Goal: Task Accomplishment & Management: Use online tool/utility

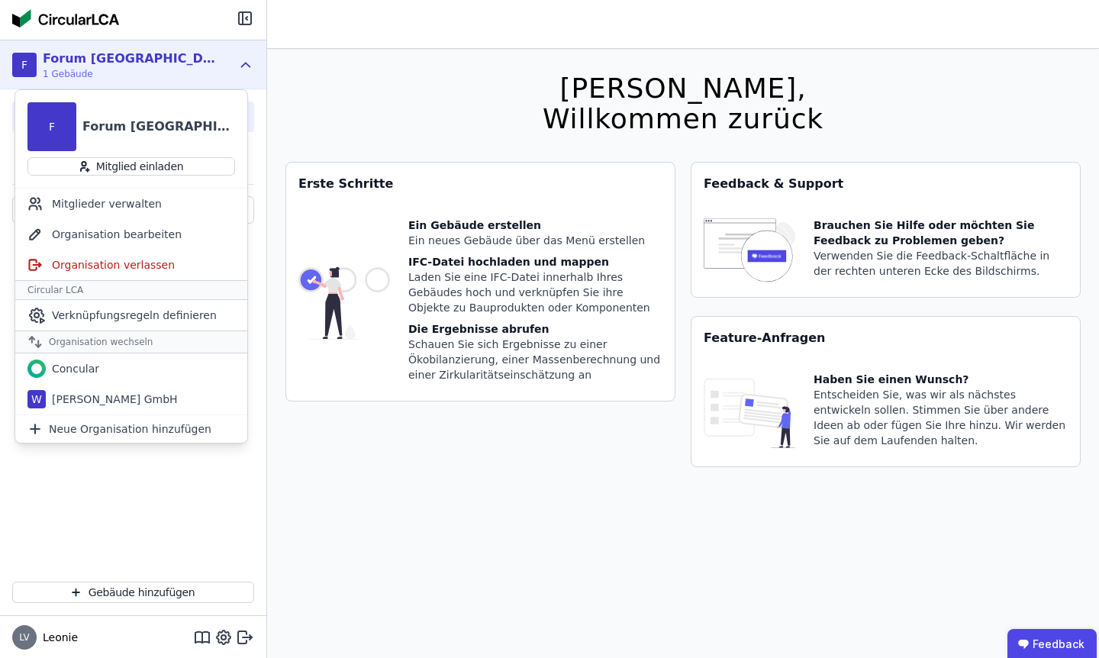
click at [497, 317] on div "Ein Gebäude erstellen Ein neues Gebäude über das Menü erstellen IFC-Datei hochl…" at bounding box center [535, 303] width 254 height 171
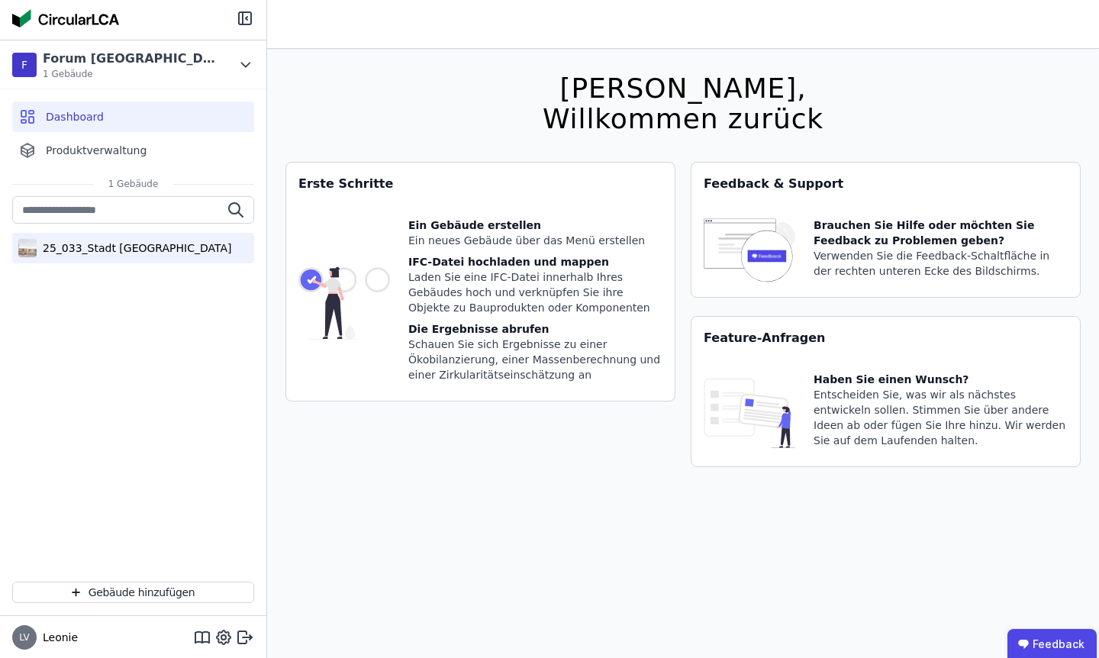
click at [89, 259] on div "25_033_Stadt [GEOGRAPHIC_DATA]" at bounding box center [133, 248] width 242 height 31
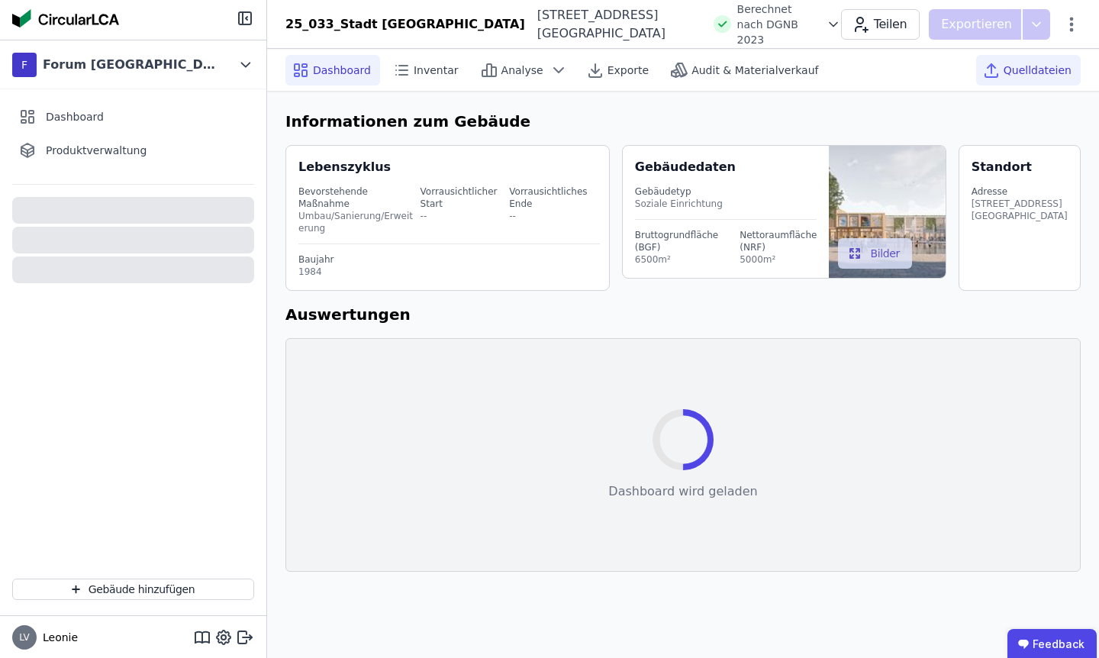
click at [1020, 75] on span "Quelldateien" at bounding box center [1038, 70] width 68 height 15
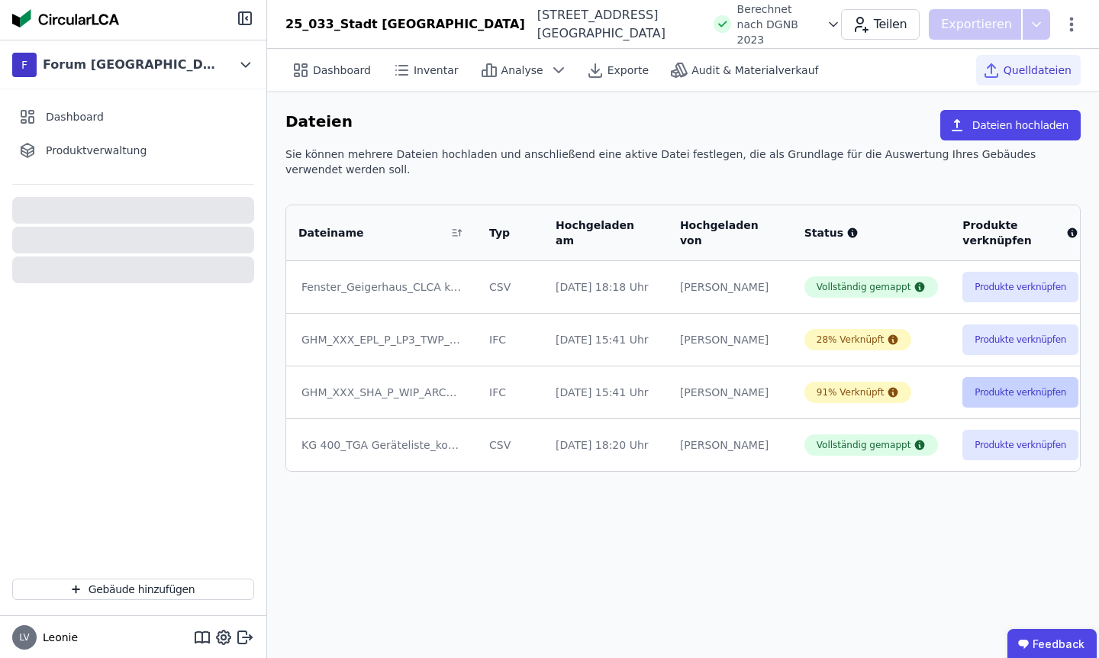
click at [979, 392] on button "Produkte verknüpfen" at bounding box center [1021, 392] width 116 height 31
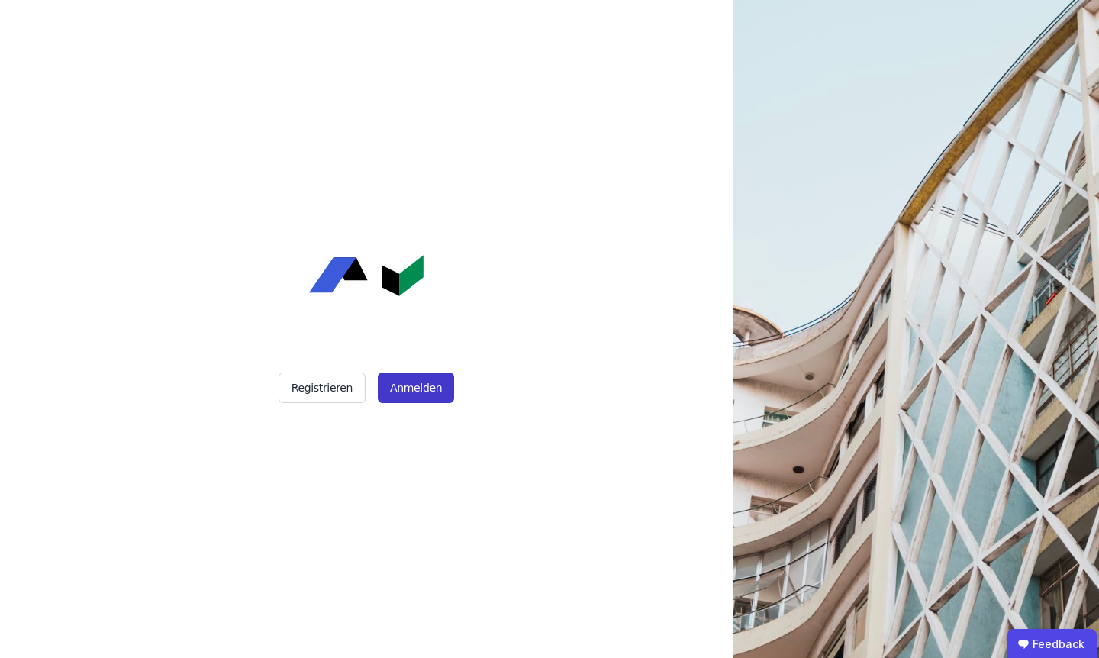
click at [404, 378] on button "Anmelden" at bounding box center [416, 388] width 76 height 31
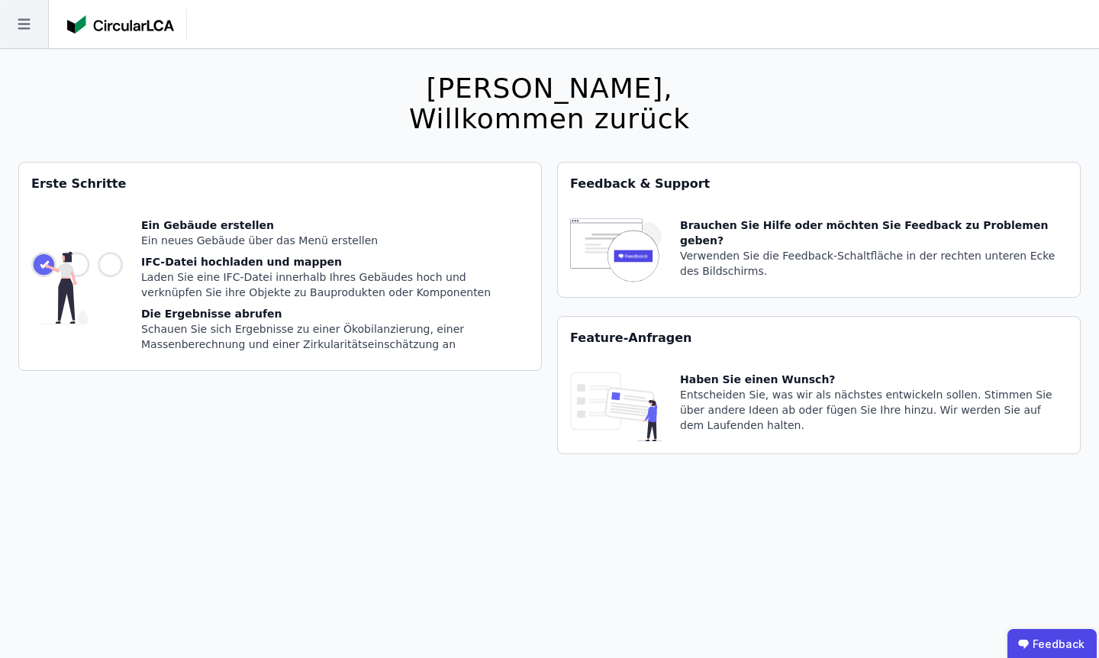
click at [28, 36] on icon at bounding box center [24, 24] width 48 height 48
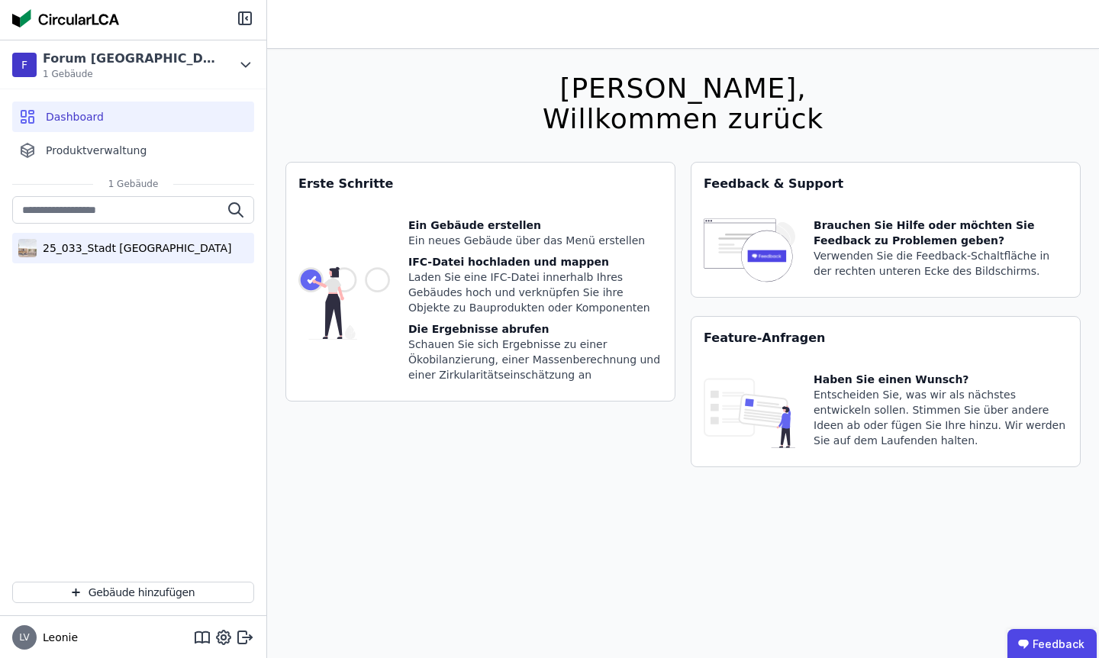
click at [102, 244] on div "25_033_Stadt [GEOGRAPHIC_DATA]" at bounding box center [134, 247] width 195 height 15
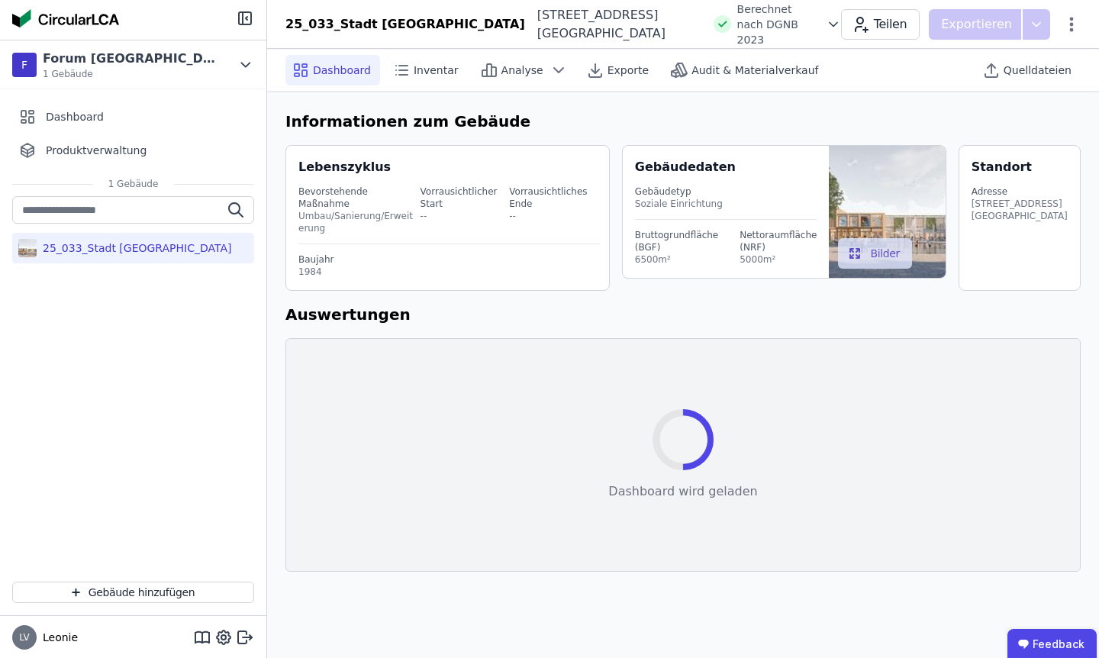
click at [1051, 92] on div "Informationen zum Gebäude Lebenszyklus Bevorstehende Maßnahme Umbau/Sanierung/E…" at bounding box center [683, 341] width 832 height 498
click at [250, 27] on div at bounding box center [133, 20] width 266 height 40
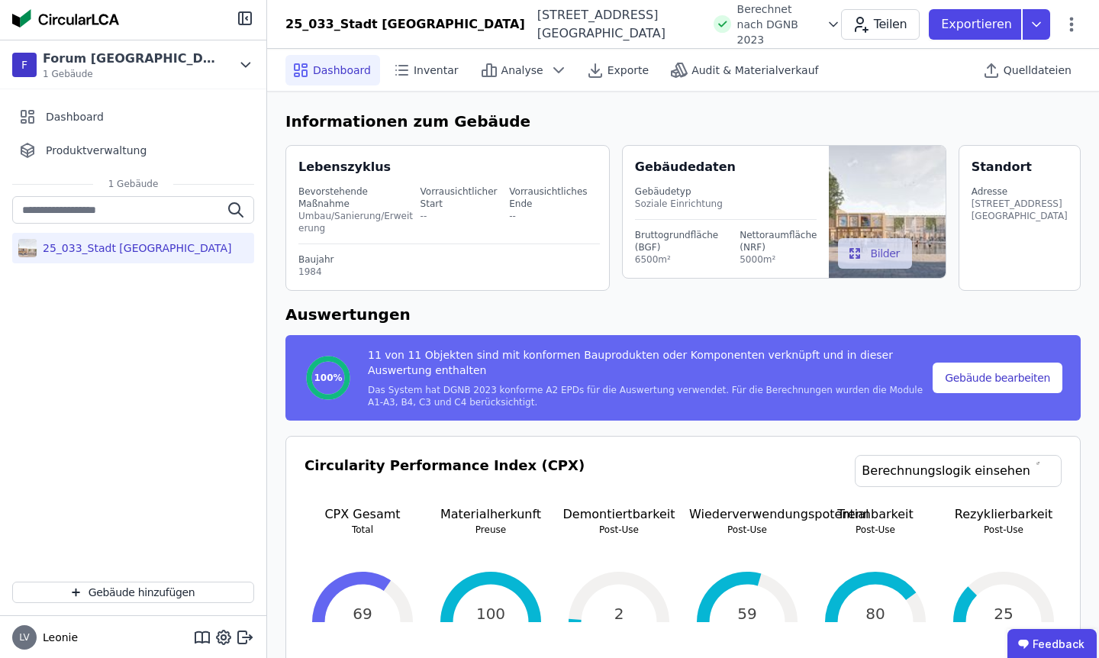
click at [242, 27] on div at bounding box center [133, 20] width 266 height 40
click at [242, 25] on icon at bounding box center [245, 18] width 18 height 18
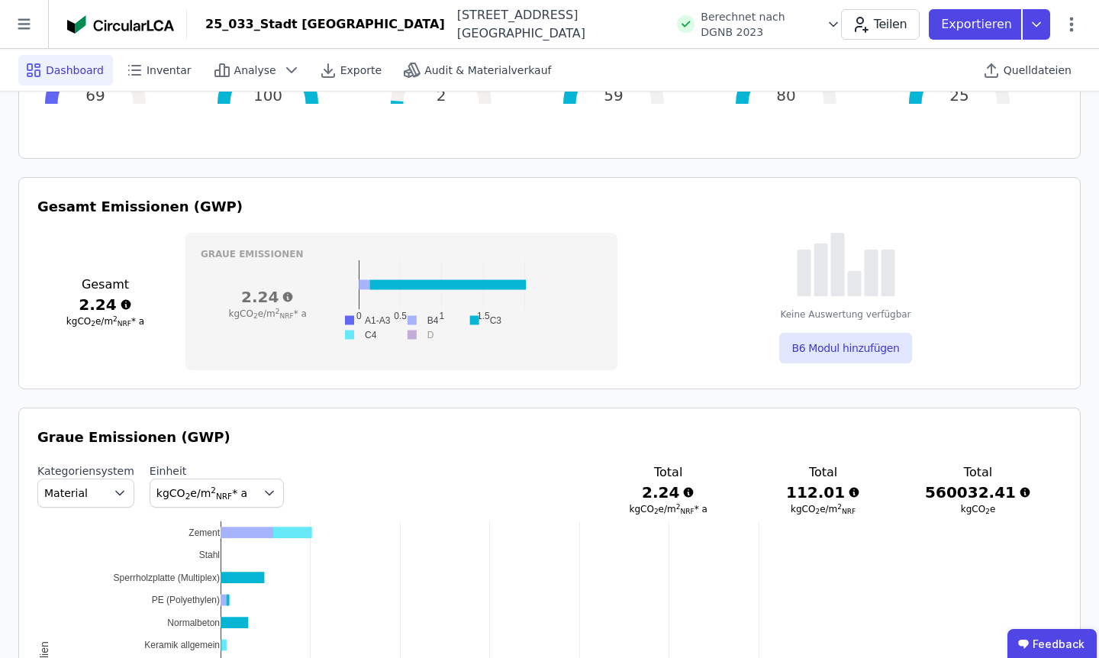
scroll to position [466, 0]
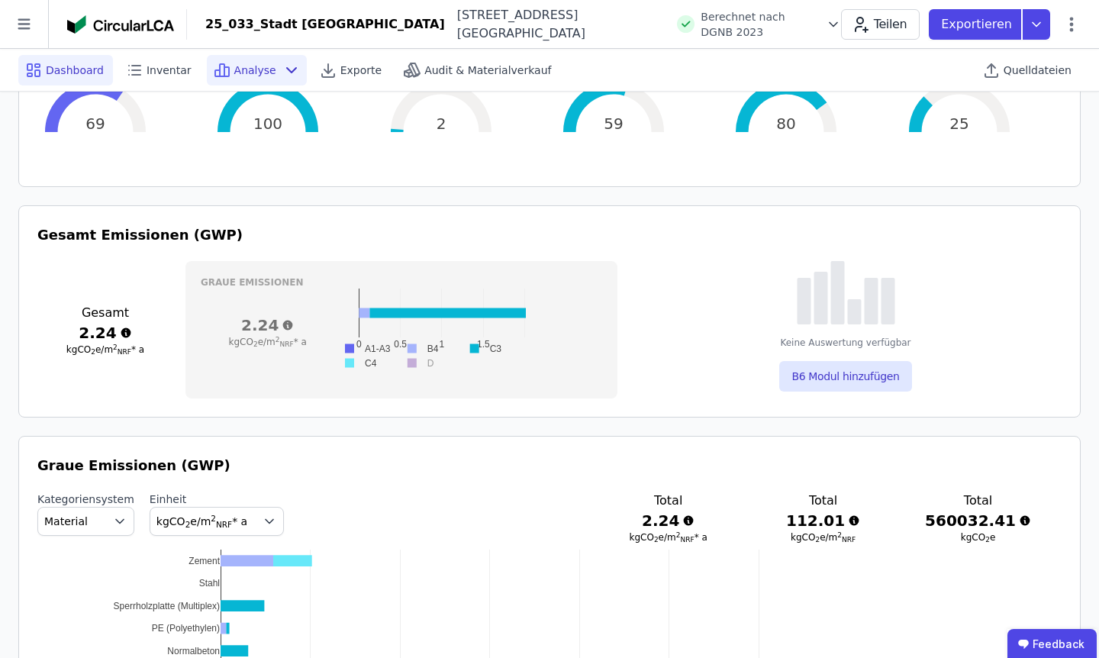
click at [249, 69] on span "Analyse" at bounding box center [255, 70] width 42 height 15
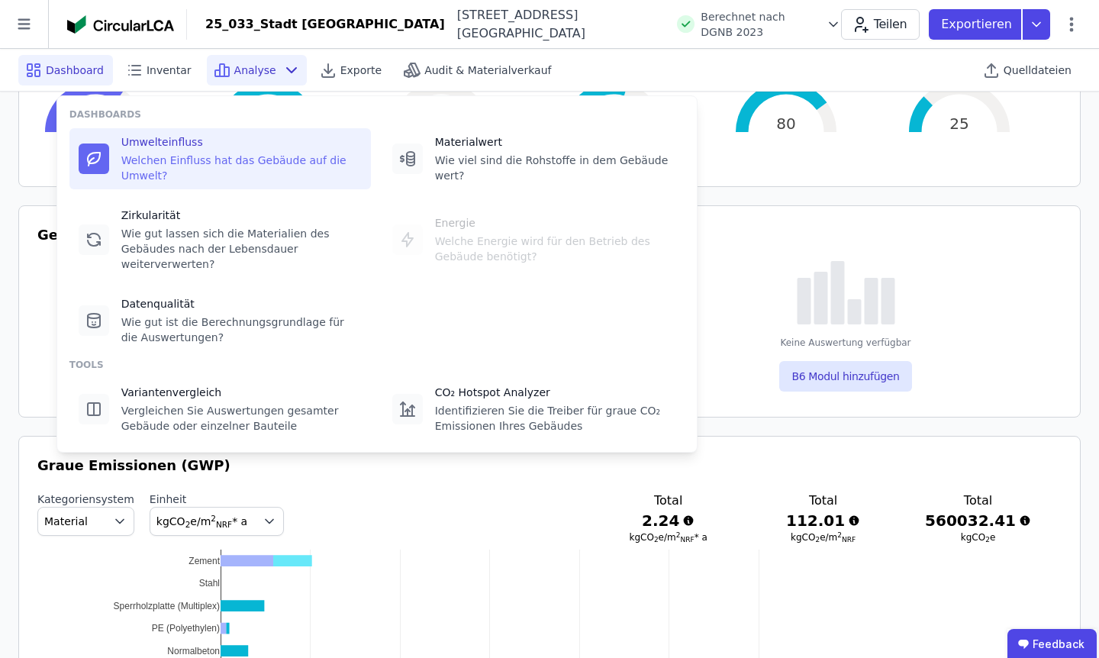
click at [237, 148] on div "Umwelteinfluss" at bounding box center [241, 141] width 240 height 15
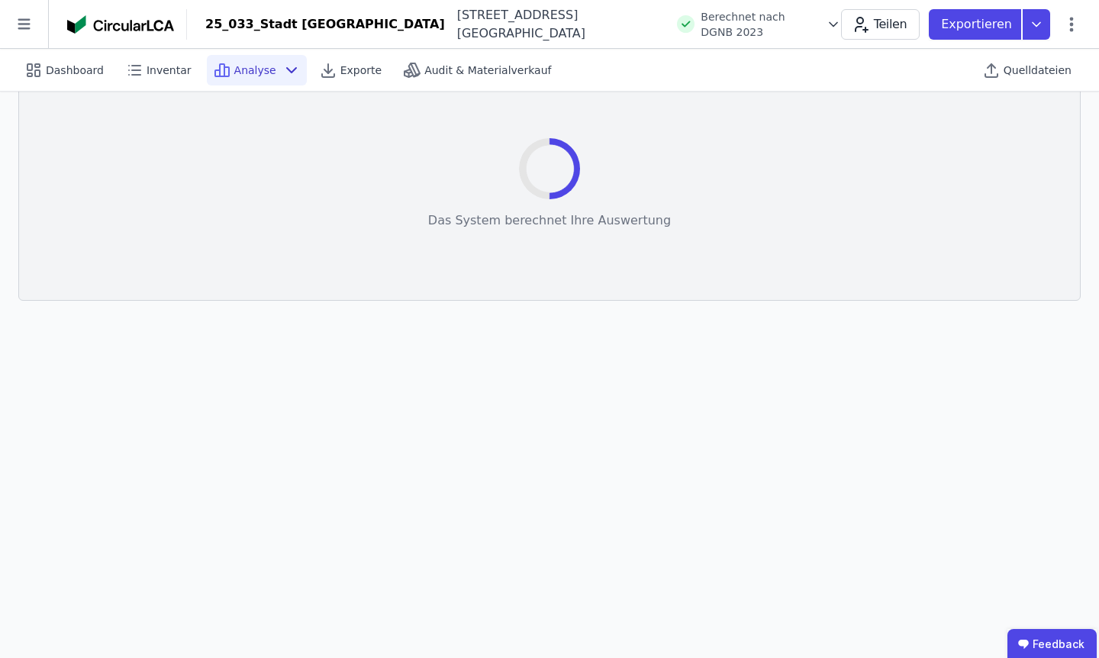
scroll to position [43, 0]
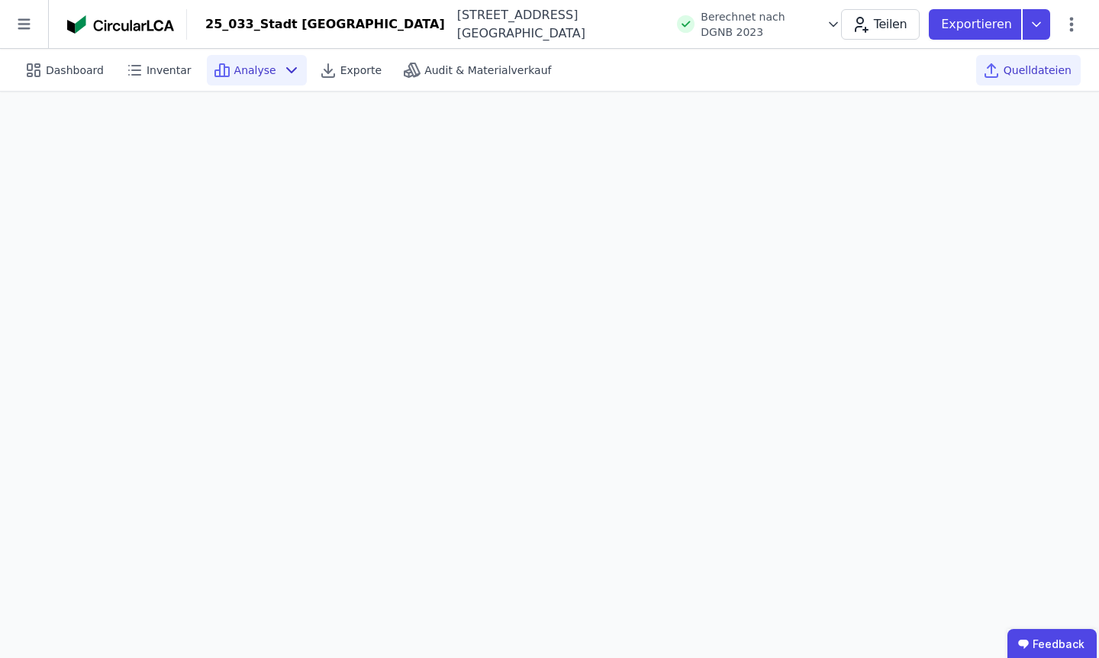
click at [1046, 67] on span "Quelldateien" at bounding box center [1038, 70] width 68 height 15
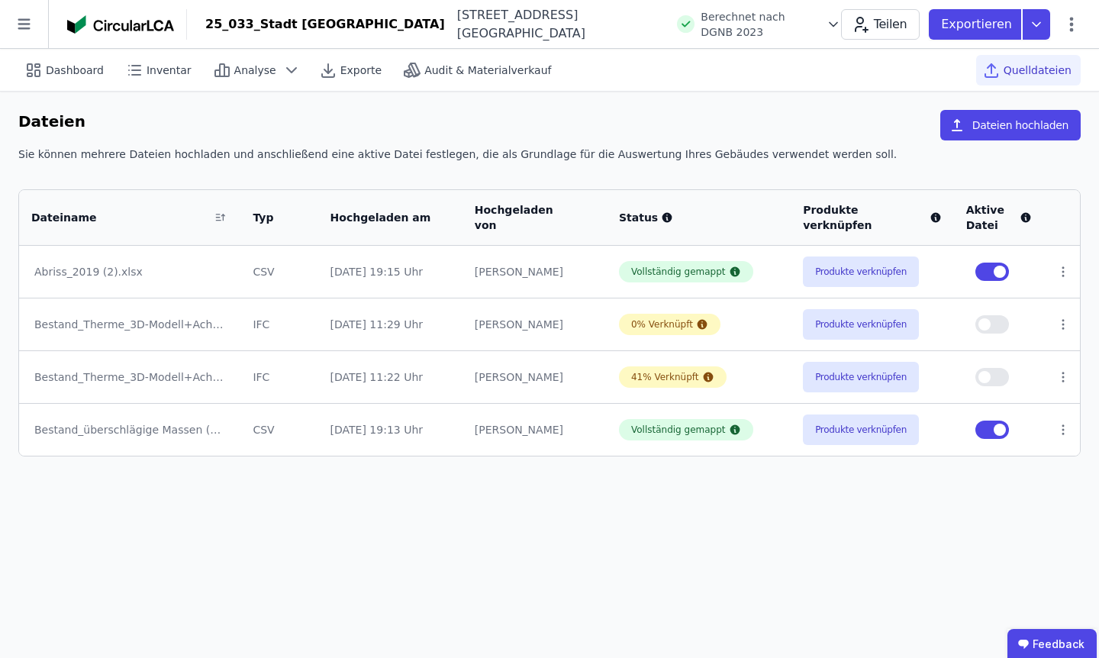
click at [859, 340] on td "Produkte verknüpfen" at bounding box center [872, 324] width 163 height 53
click at [860, 325] on button "Produkte verknüpfen" at bounding box center [861, 324] width 116 height 31
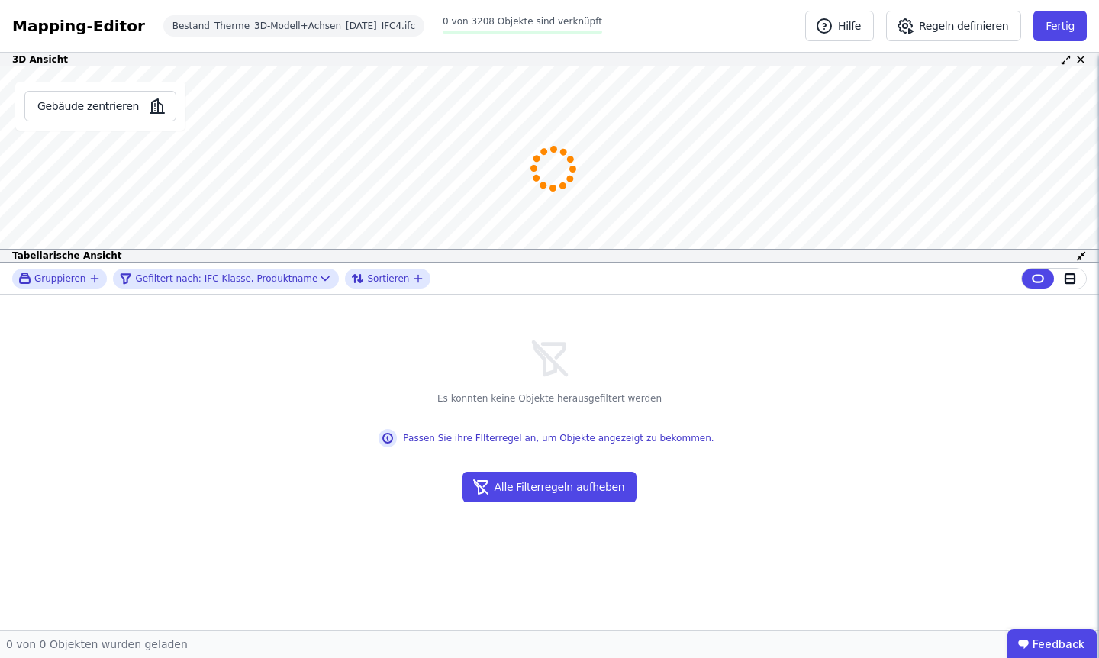
click at [1082, 256] on icon at bounding box center [1081, 255] width 11 height 11
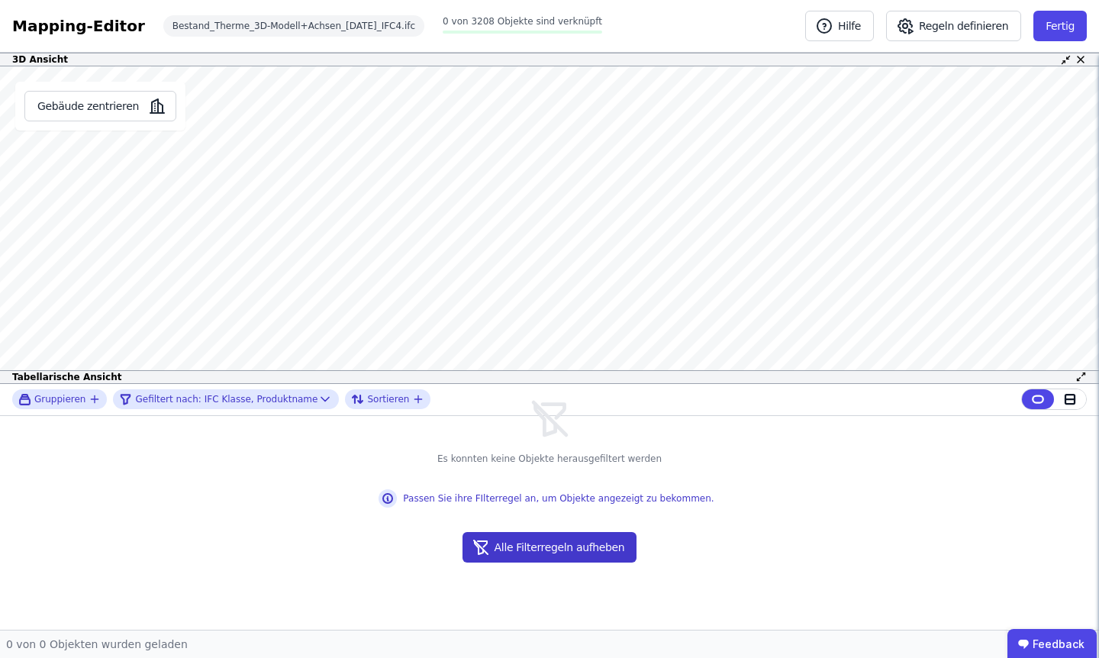
click at [620, 548] on button "Alle Filterregeln aufheben" at bounding box center [550, 547] width 175 height 31
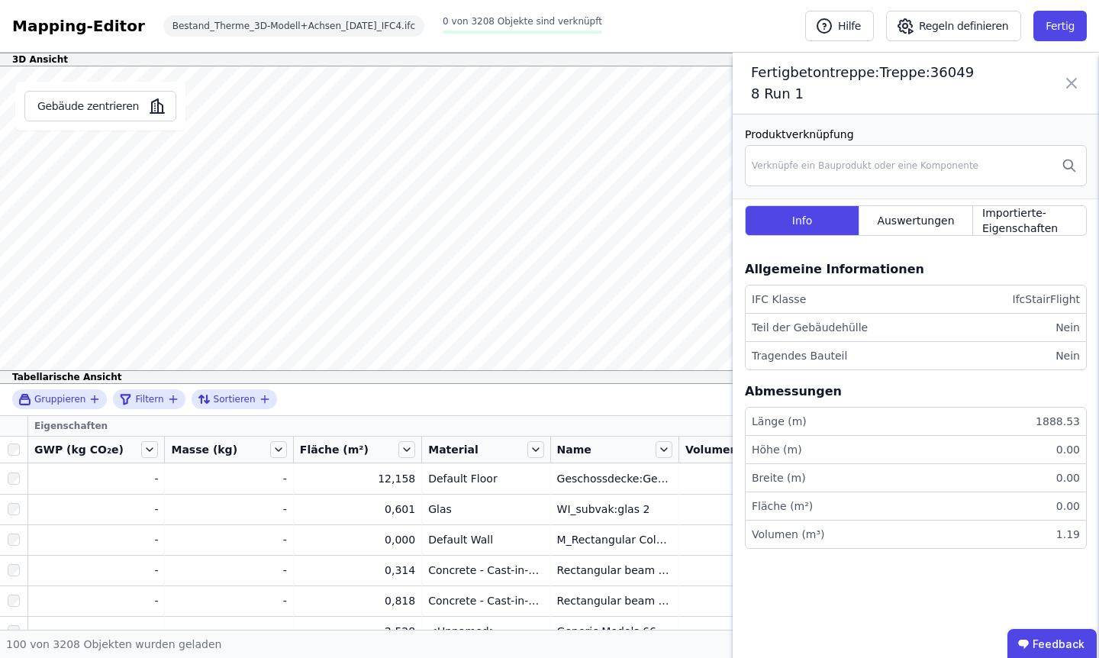
click at [1071, 75] on icon at bounding box center [1072, 83] width 18 height 43
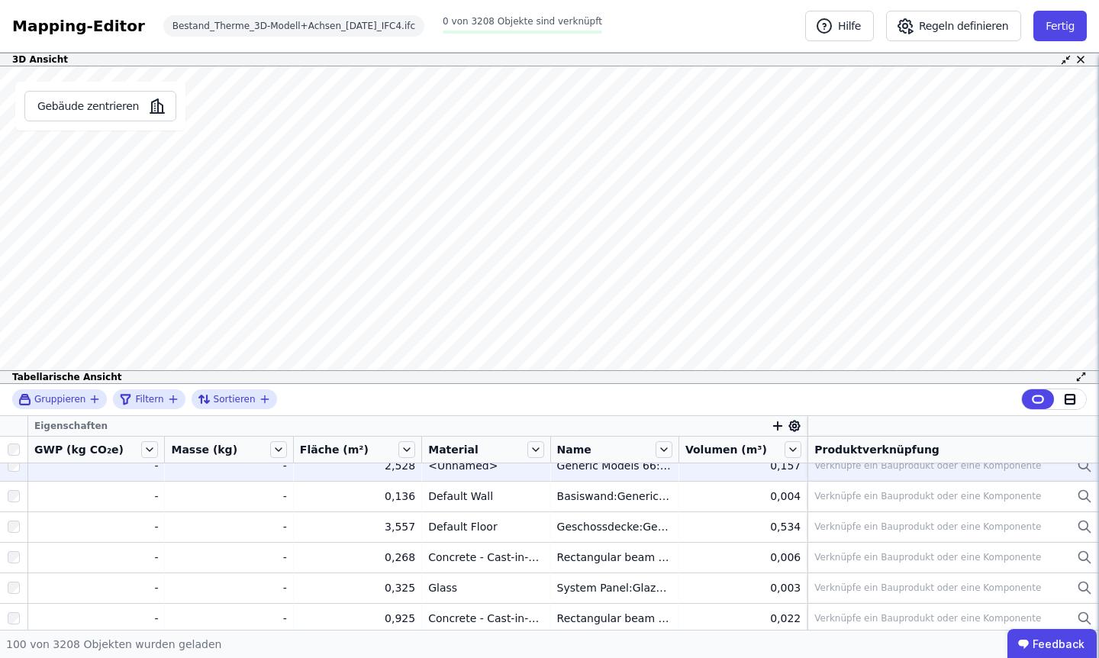
scroll to position [192, 0]
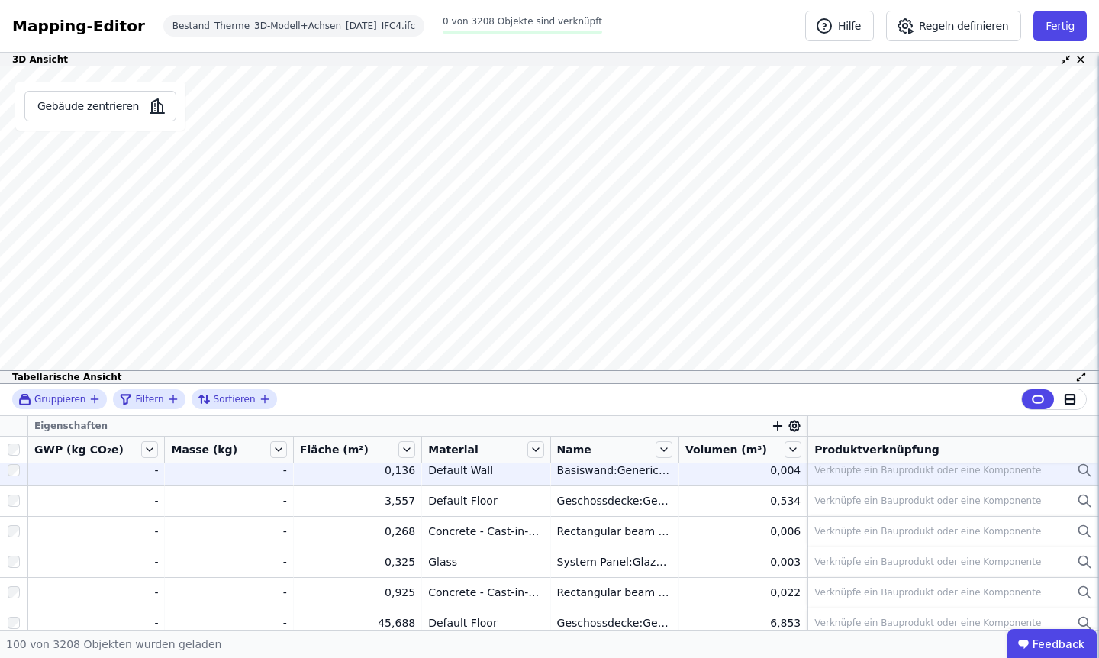
click at [932, 476] on div "Verknüpfe ein Bauprodukt oder eine Komponente" at bounding box center [954, 470] width 278 height 18
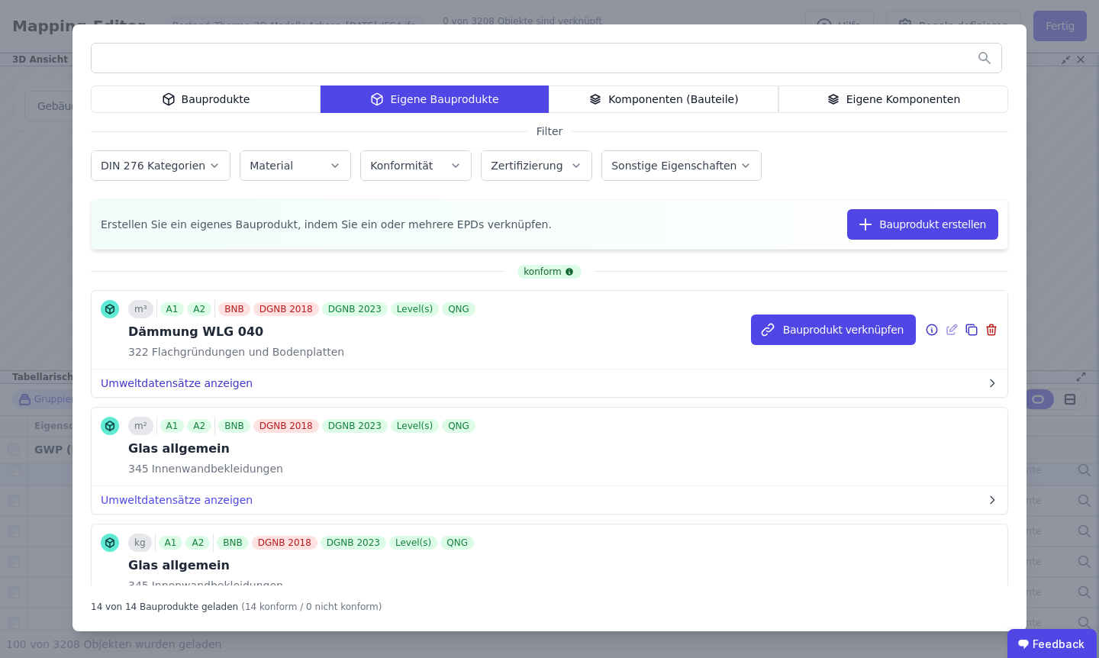
click at [211, 386] on button "Umweltdatensätze anzeigen" at bounding box center [550, 382] width 916 height 27
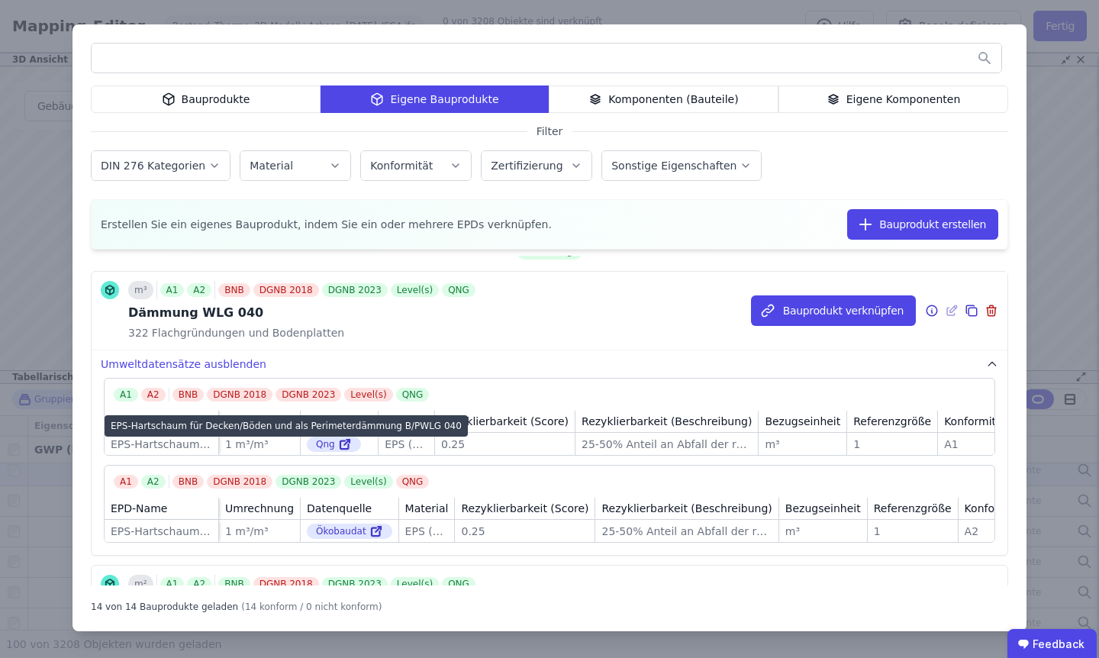
scroll to position [17, 0]
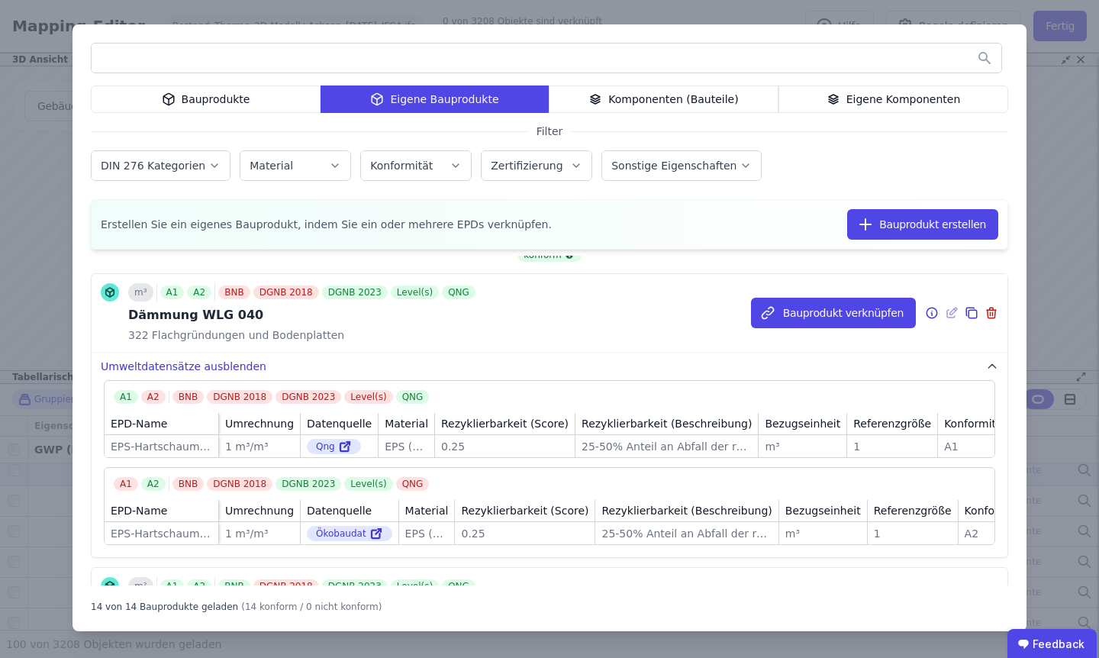
click at [215, 369] on button "Umweltdatensätze ausblenden" at bounding box center [550, 366] width 916 height 27
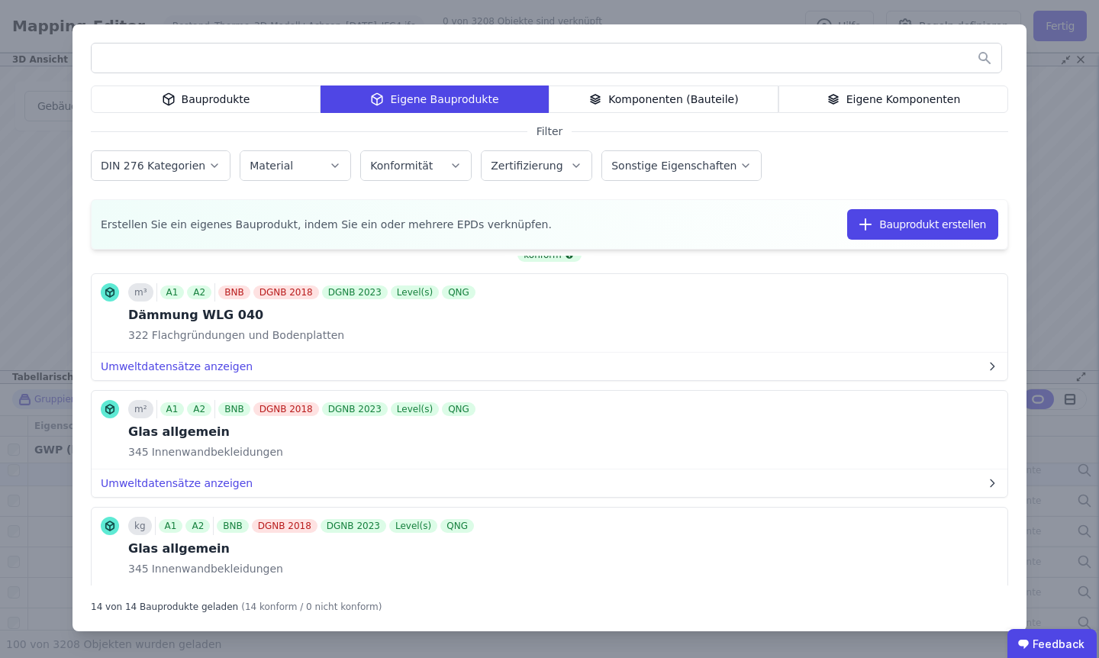
click at [1053, 60] on div "Bauprodukte Eigene Bauprodukte Komponenten (Bauteile) Eigene Komponenten Filter…" at bounding box center [549, 329] width 1099 height 658
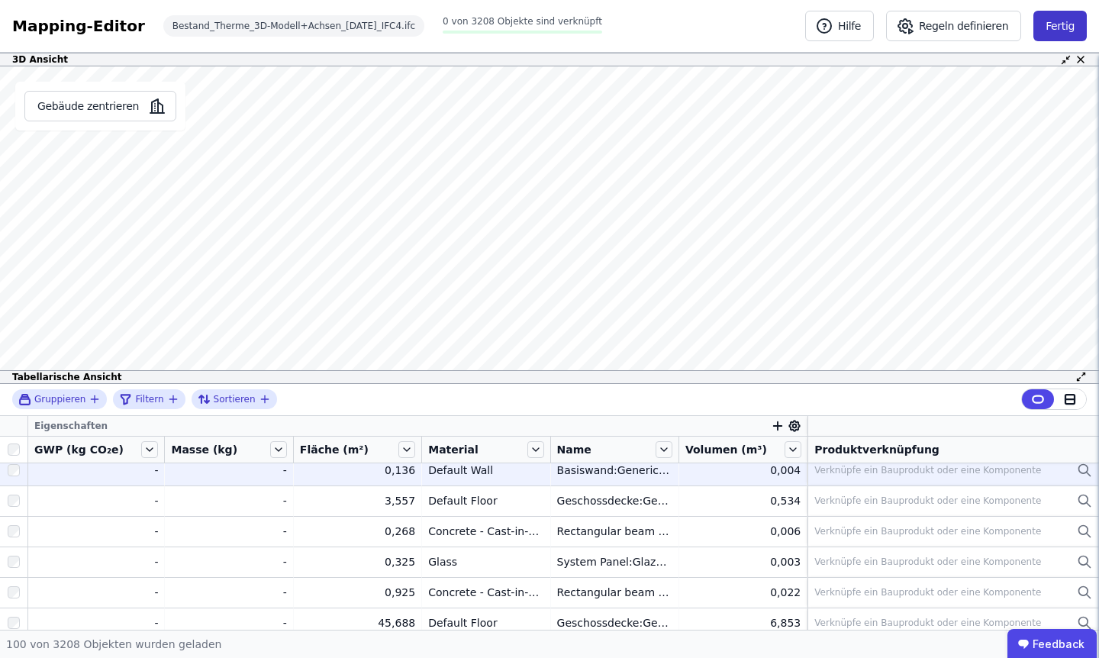
click at [1066, 14] on button "Fertig" at bounding box center [1060, 26] width 53 height 31
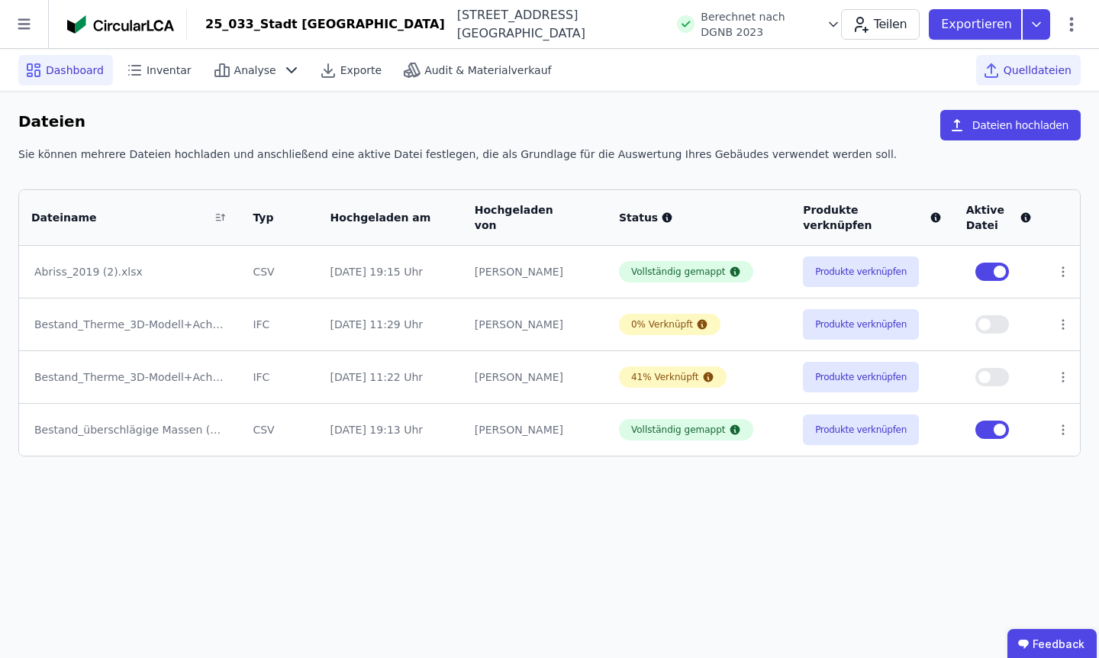
click at [72, 79] on div "Dashboard" at bounding box center [65, 70] width 95 height 31
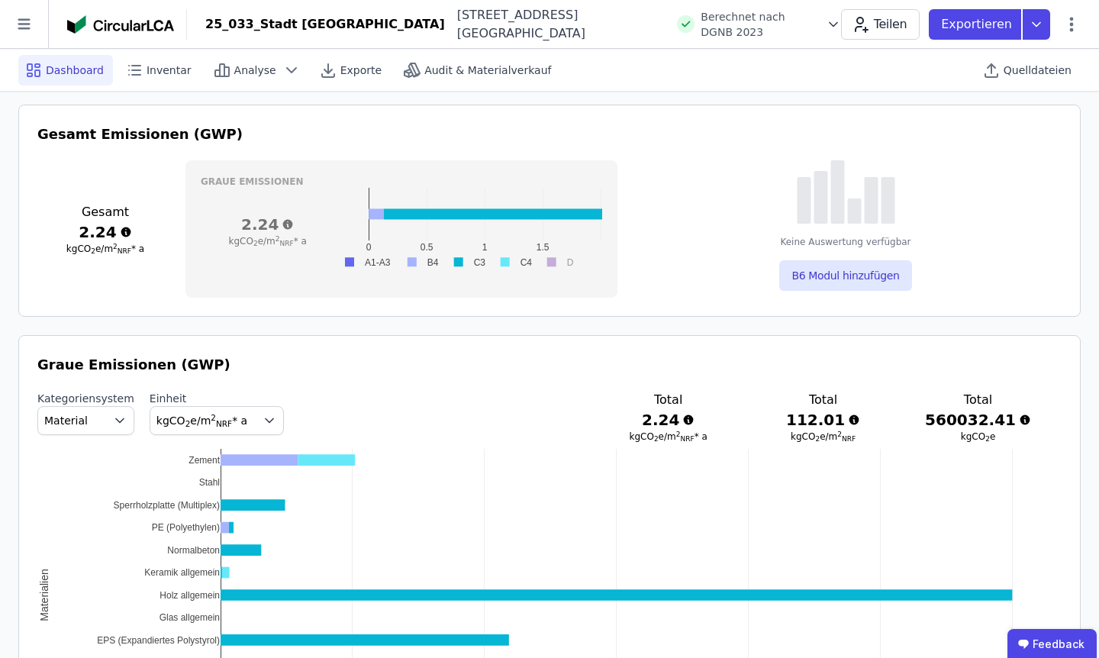
scroll to position [537, 0]
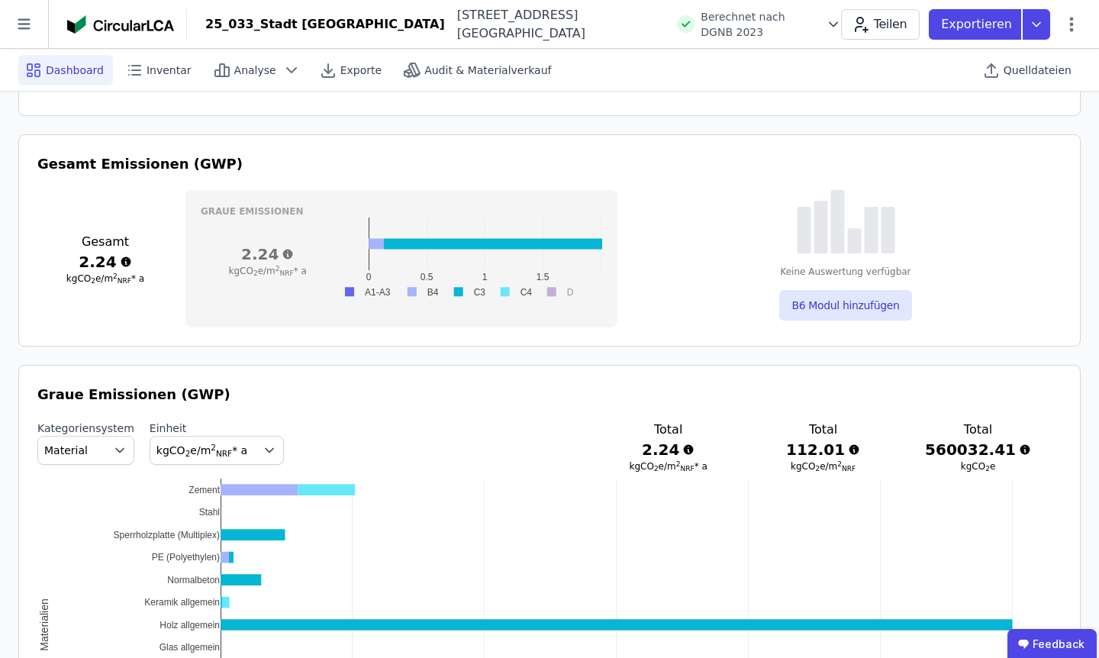
click at [256, 89] on div "Dashboard Inventar Analyse Exporte Audit & Materialverkauf Quelldateien" at bounding box center [549, 70] width 1063 height 42
click at [261, 76] on span "Analyse" at bounding box center [255, 70] width 42 height 15
click at [715, 79] on div "Dashboard Inventar Analyse Exporte Audit & Materialverkauf Quelldateien" at bounding box center [549, 70] width 1063 height 42
click at [1038, 34] on icon at bounding box center [1036, 24] width 27 height 31
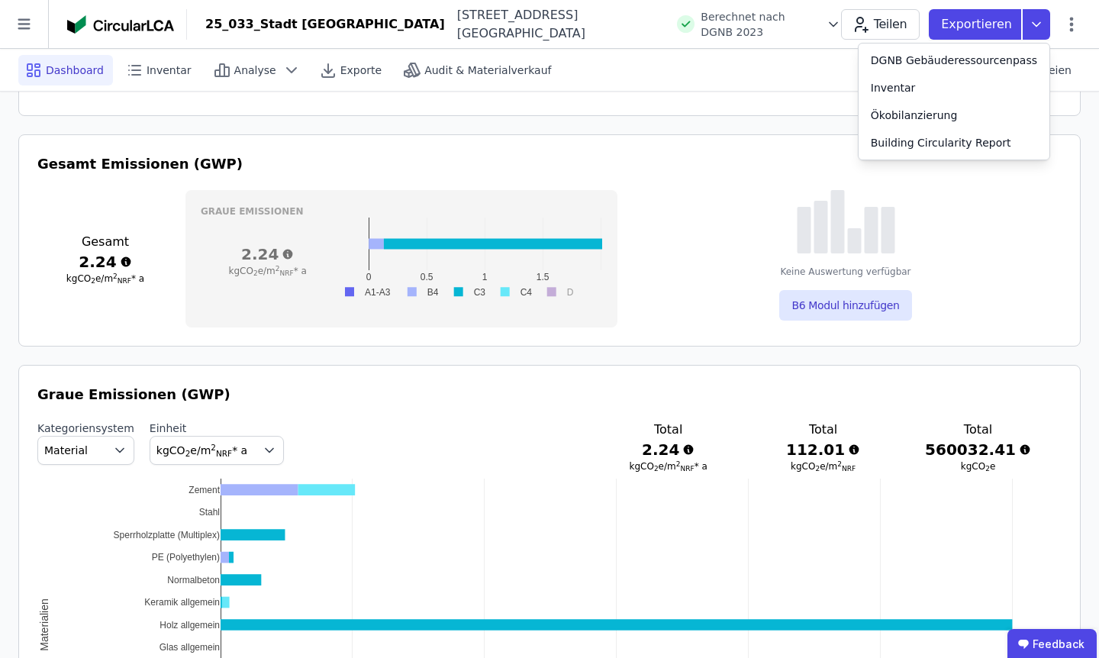
click at [805, 84] on div "Dashboard Inventar Analyse Exporte Audit & Materialverkauf Quelldateien" at bounding box center [549, 70] width 1063 height 42
